Goal: Navigation & Orientation: Find specific page/section

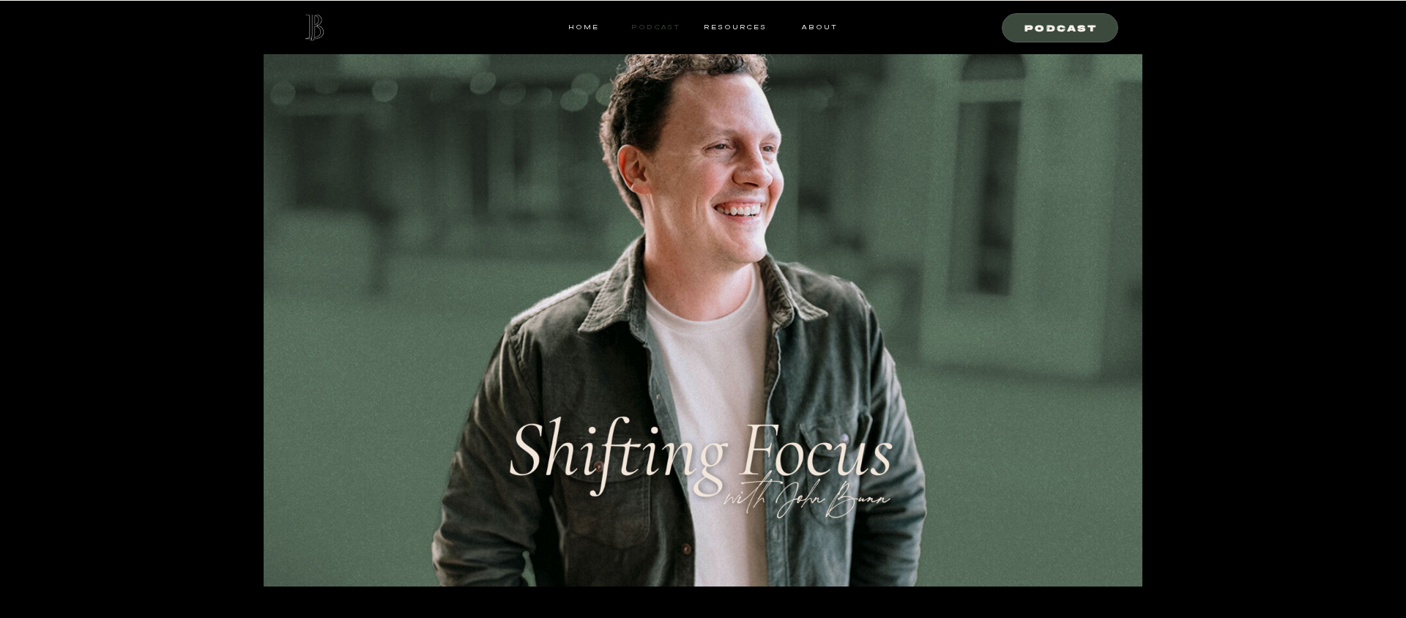
click at [648, 29] on nav "Podcast" at bounding box center [656, 27] width 58 height 13
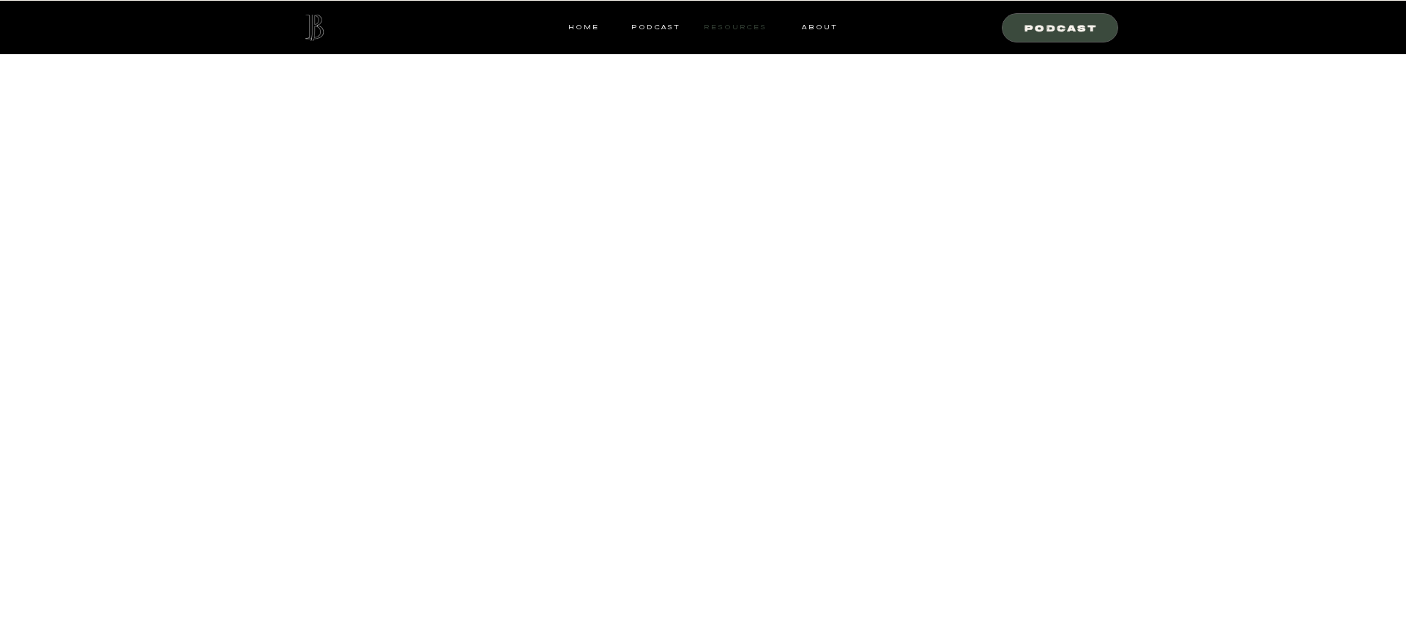
click at [735, 27] on nav "resources" at bounding box center [733, 27] width 68 height 13
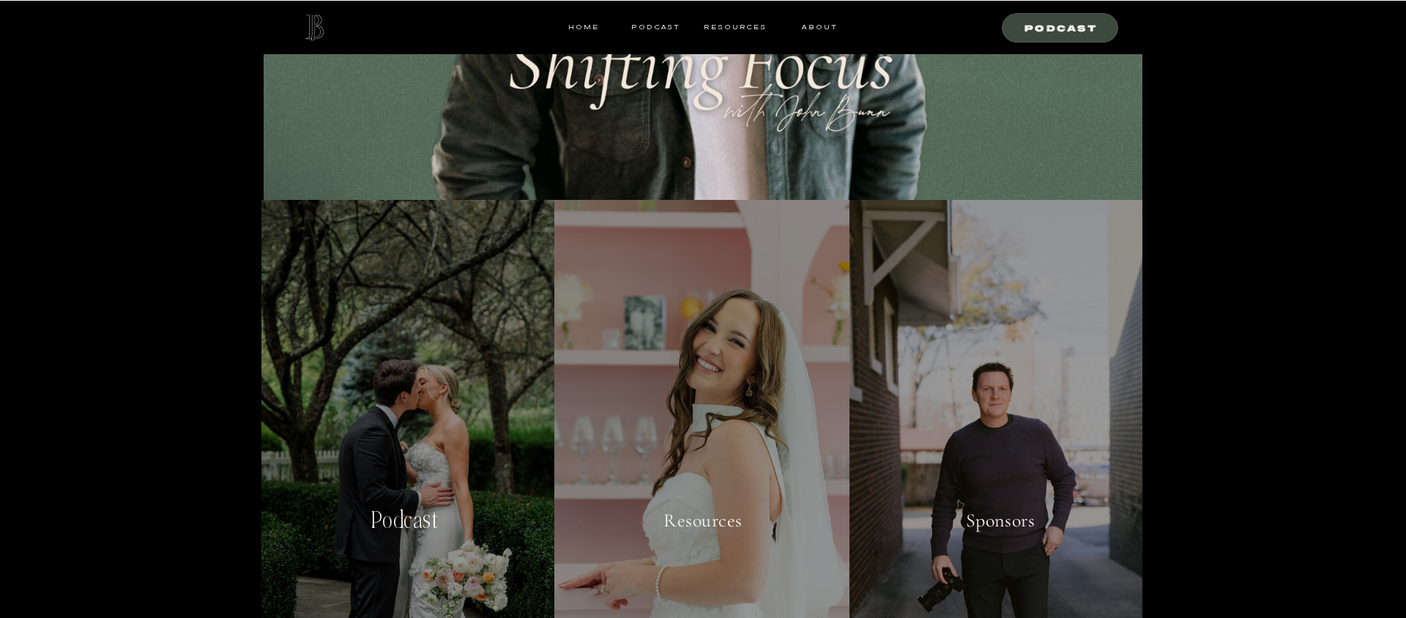
scroll to position [386, 0]
click at [735, 29] on nav "resources" at bounding box center [733, 27] width 68 height 13
